Goal: Task Accomplishment & Management: Manage account settings

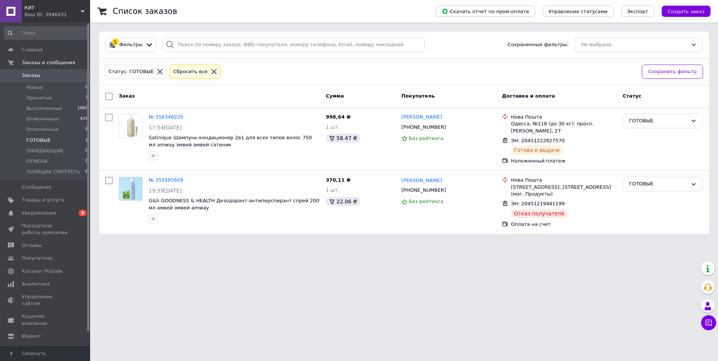
click at [57, 75] on span "Заказы" at bounding box center [46, 75] width 48 height 7
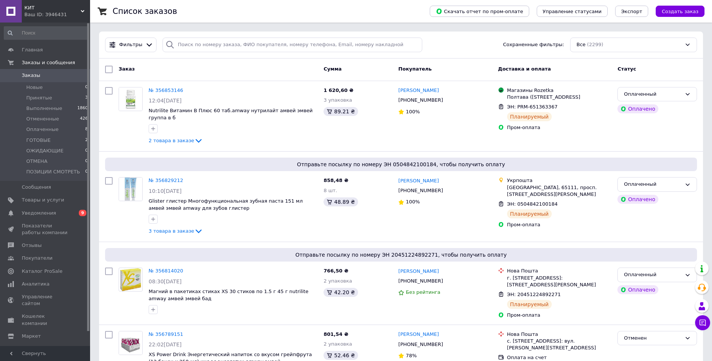
click at [30, 72] on link "Заказы 0" at bounding box center [46, 75] width 92 height 13
click at [40, 99] on span "Принятые" at bounding box center [39, 98] width 26 height 7
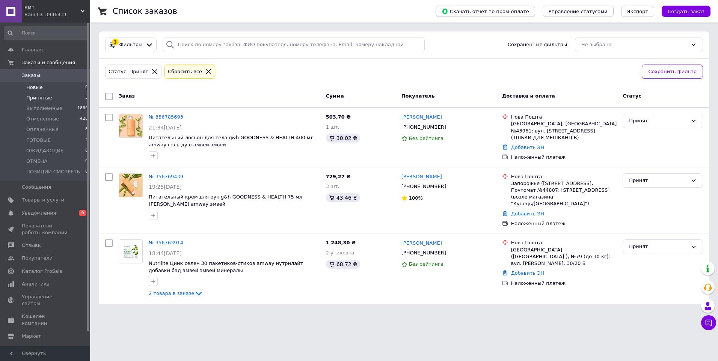
click at [52, 89] on li "Новые 0" at bounding box center [46, 87] width 92 height 11
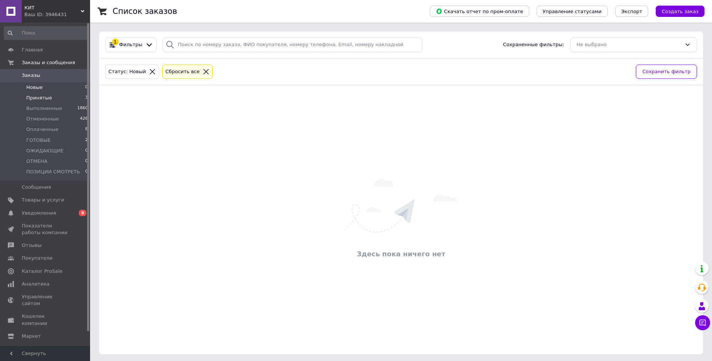
click at [51, 97] on li "Принятые 3" at bounding box center [46, 98] width 92 height 11
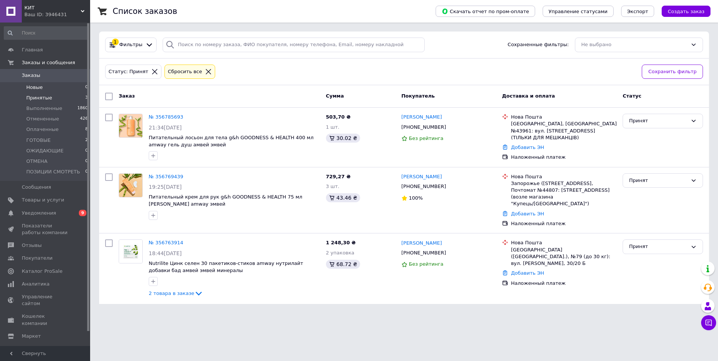
click at [39, 86] on span "Новые" at bounding box center [34, 87] width 17 height 7
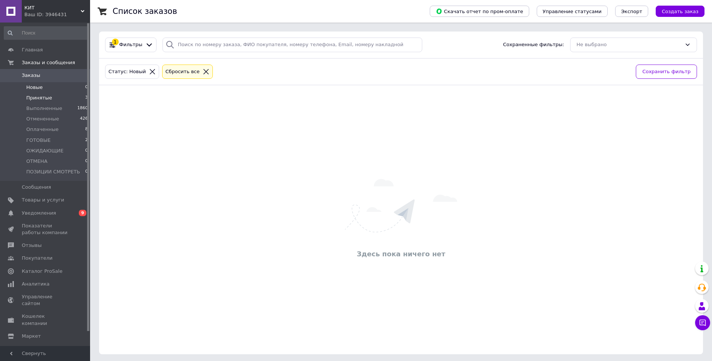
click at [42, 96] on span "Принятые" at bounding box center [39, 98] width 26 height 7
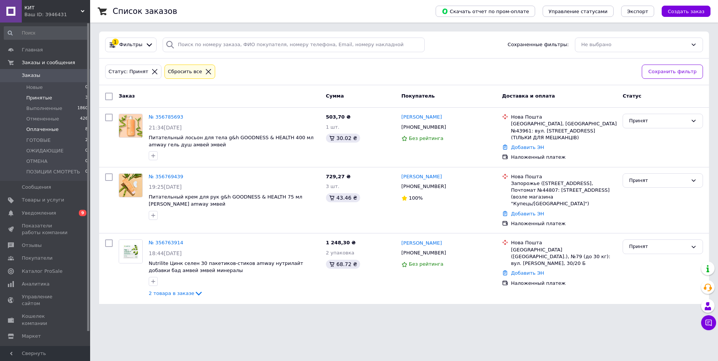
click at [57, 129] on li "Оплаченные 8" at bounding box center [46, 129] width 92 height 11
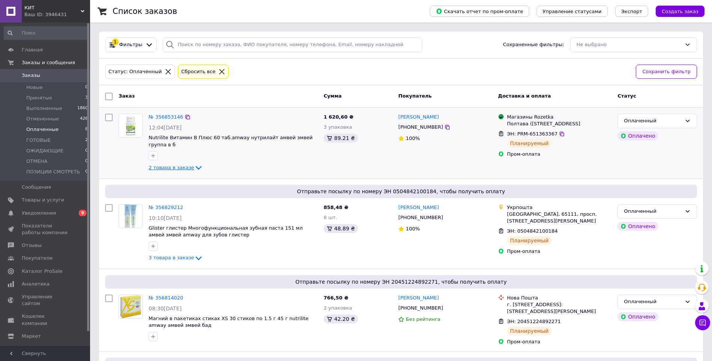
click at [181, 165] on span "2 товара в заказе" at bounding box center [171, 168] width 45 height 6
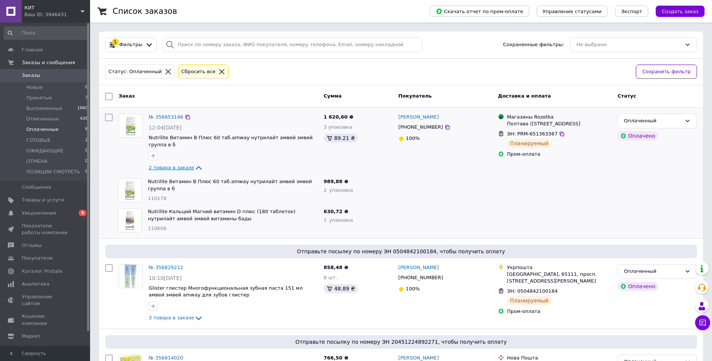
click at [180, 165] on span "2 товара в заказе" at bounding box center [171, 168] width 45 height 6
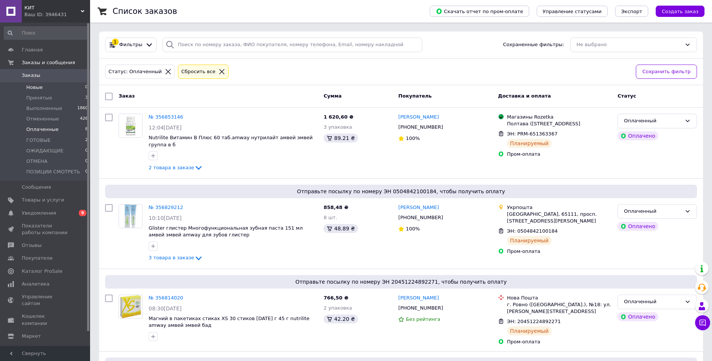
click at [42, 87] on li "Новые 0" at bounding box center [46, 87] width 92 height 11
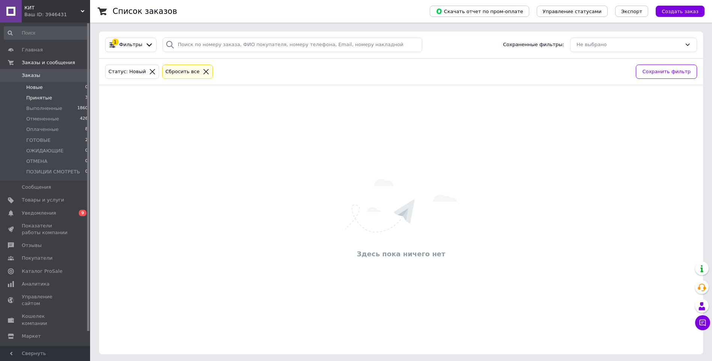
click at [44, 95] on span "Принятые" at bounding box center [39, 98] width 26 height 7
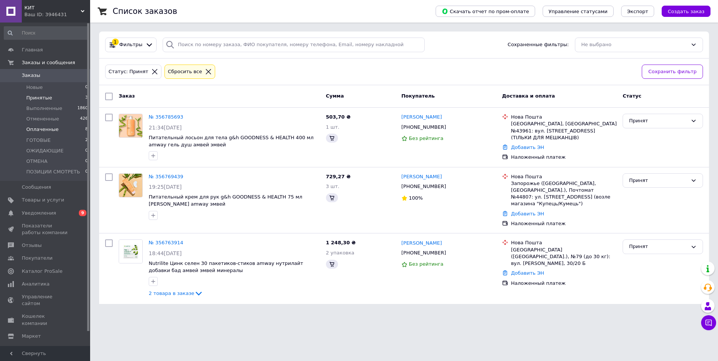
click at [46, 127] on span "Оплаченные" at bounding box center [42, 129] width 32 height 7
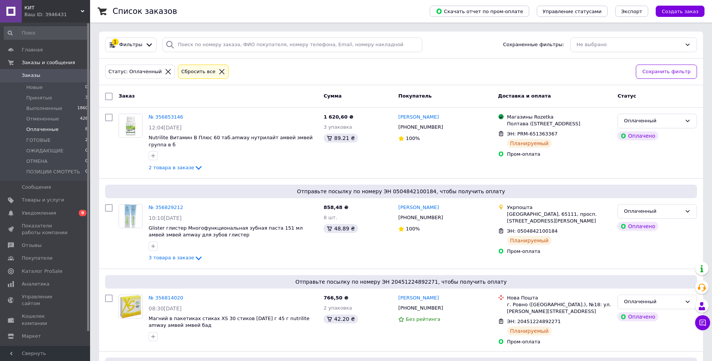
click at [49, 129] on span "Оплаченные" at bounding box center [42, 129] width 32 height 7
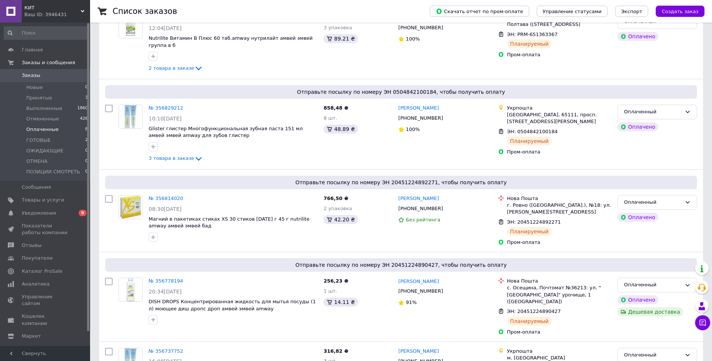
scroll to position [112, 0]
